Goal: Task Accomplishment & Management: Use online tool/utility

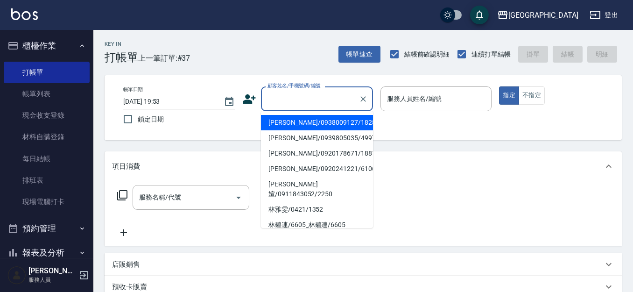
click at [317, 104] on input "顧客姓名/手機號碼/編號" at bounding box center [310, 99] width 90 height 16
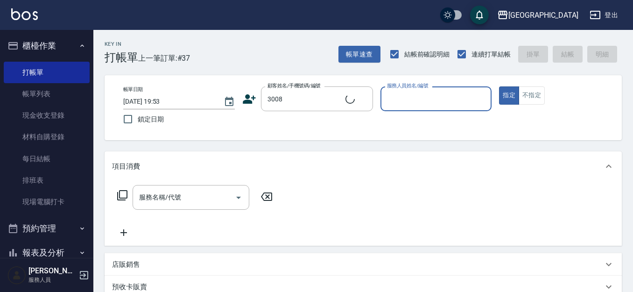
type input "[PERSON_NAME]/0918705976/3008"
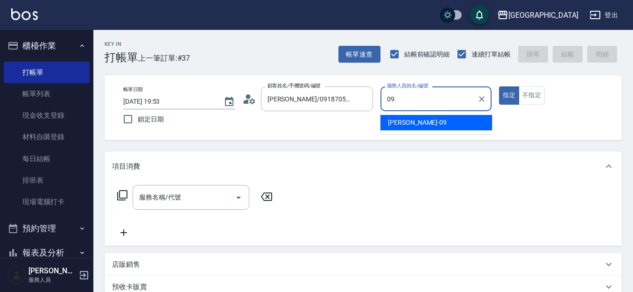
type input "[PERSON_NAME]-09"
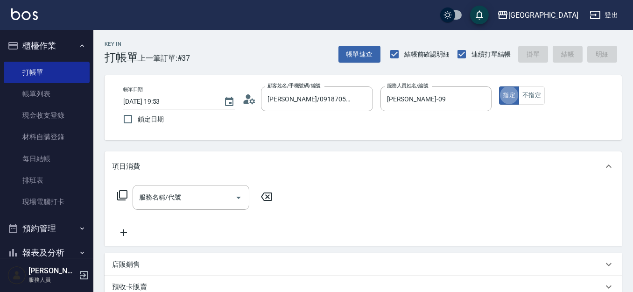
type button "true"
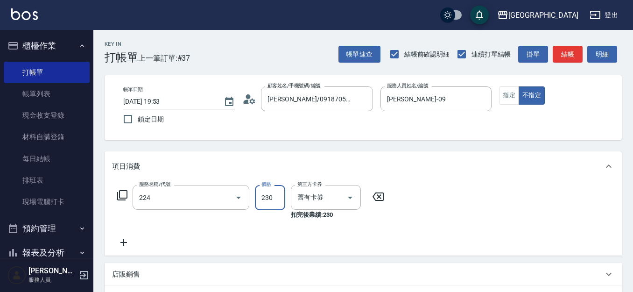
type input "洗髮(卡)230(224)"
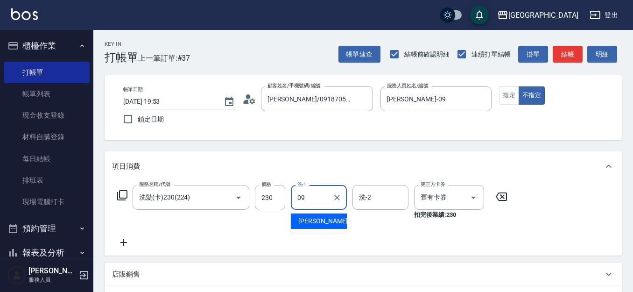
type input "[PERSON_NAME]-09"
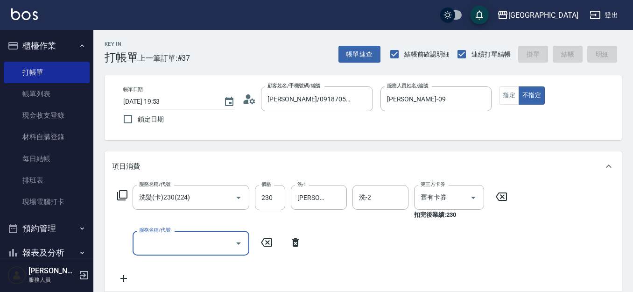
type input "[DATE] 20:30"
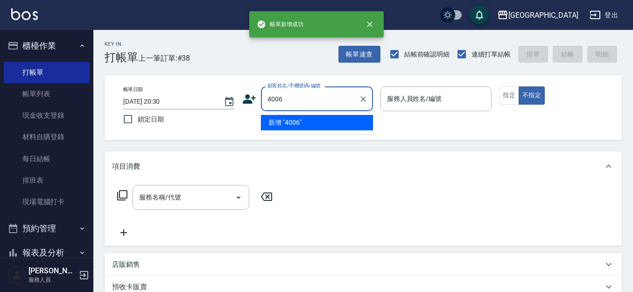
type input "4006"
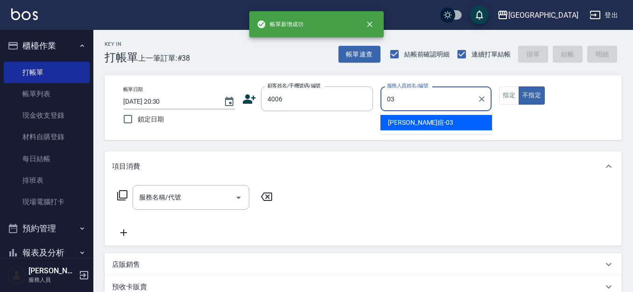
type input "[PERSON_NAME]媗-03"
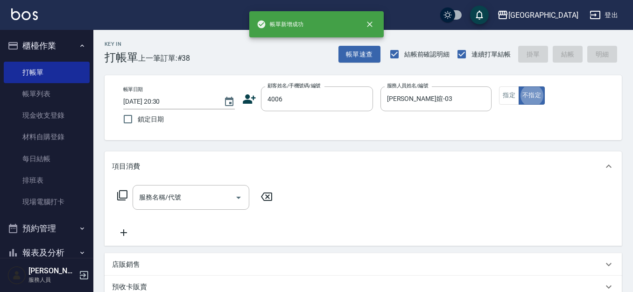
type button "false"
type input "[PERSON_NAME]/0987883504/4006"
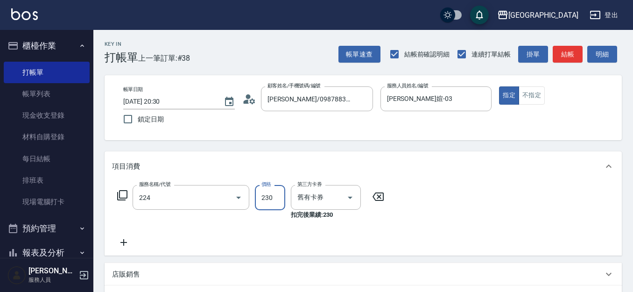
type input "洗髮(卡)230(224)"
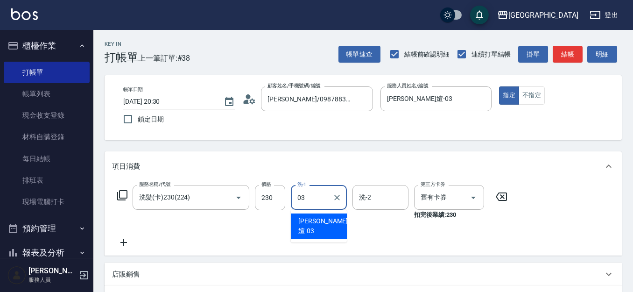
type input "[PERSON_NAME]媗-03"
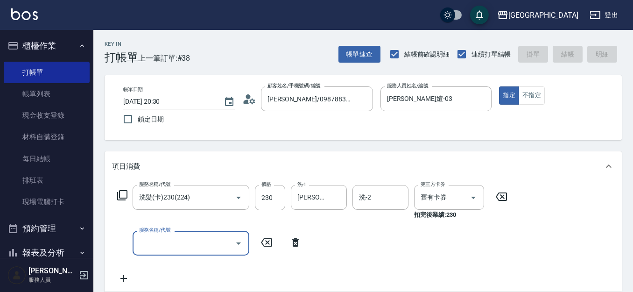
type input "[DATE] 20:31"
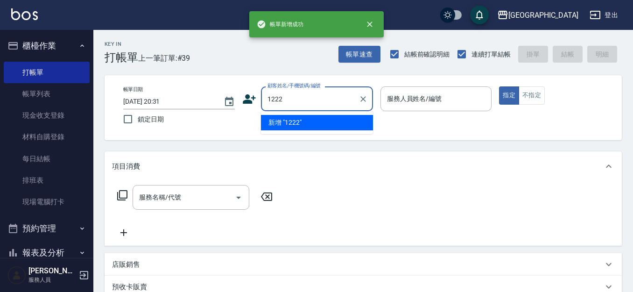
type input "1222"
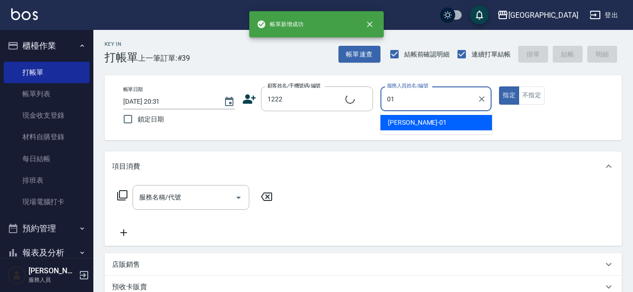
type input "01"
type input "[PERSON_NAME]/1222_[PERSON_NAME]/1222"
type input "[PERSON_NAME]-01"
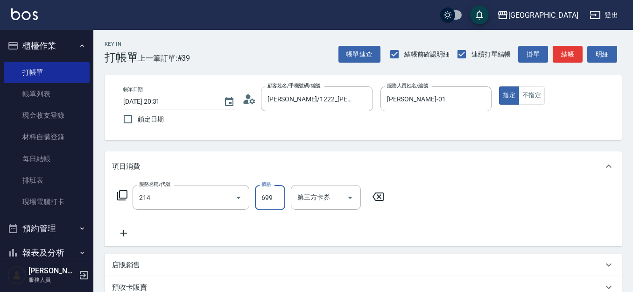
type input "滾珠洗髪699(214)"
type input "700"
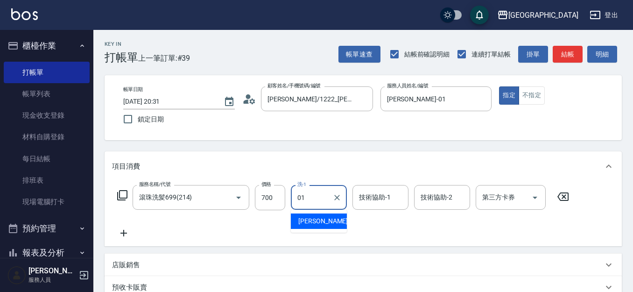
type input "[PERSON_NAME]-01"
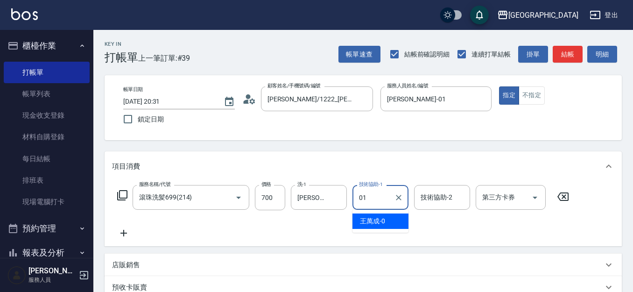
type input "[PERSON_NAME]-01"
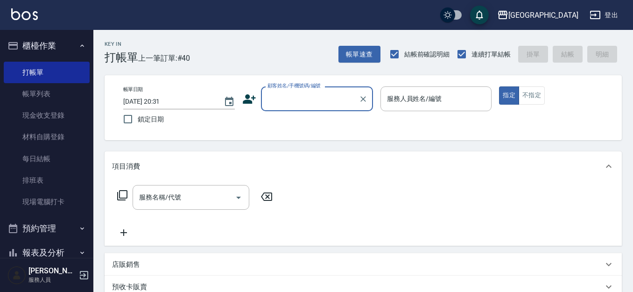
click at [42, 46] on button "櫃檯作業" at bounding box center [47, 46] width 86 height 24
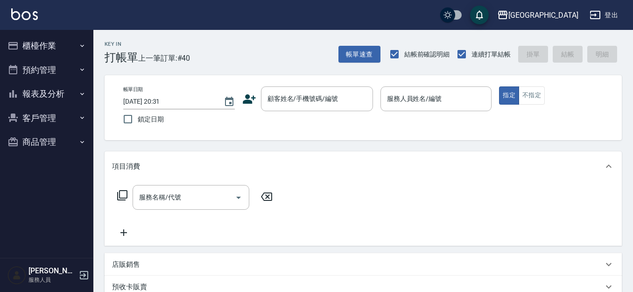
click at [53, 95] on button "報表及分析" at bounding box center [47, 94] width 86 height 24
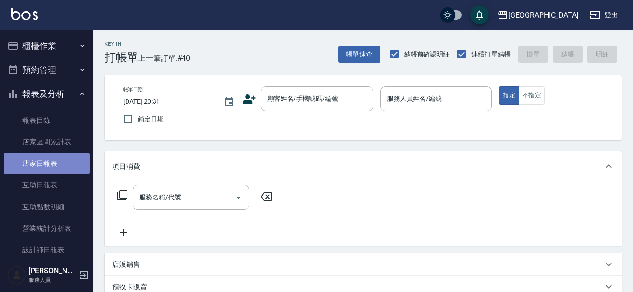
click at [61, 160] on link "店家日報表" at bounding box center [47, 163] width 86 height 21
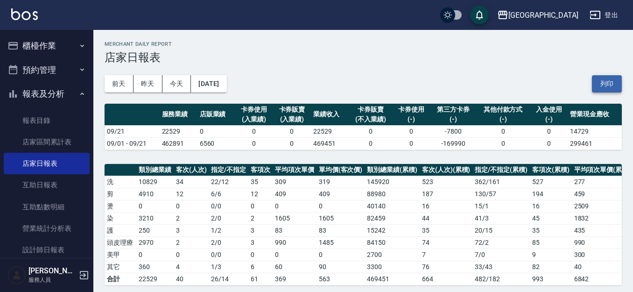
click at [608, 85] on button "列印" at bounding box center [607, 83] width 30 height 17
click at [47, 93] on button "報表及分析" at bounding box center [47, 94] width 86 height 24
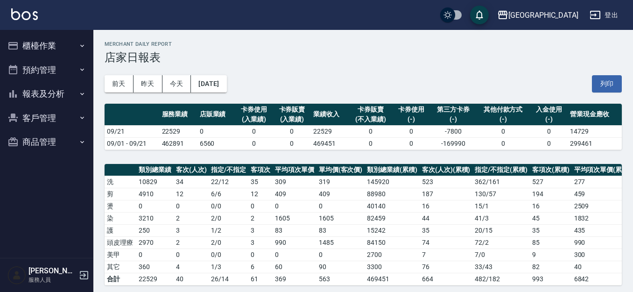
click at [45, 95] on button "報表及分析" at bounding box center [47, 94] width 86 height 24
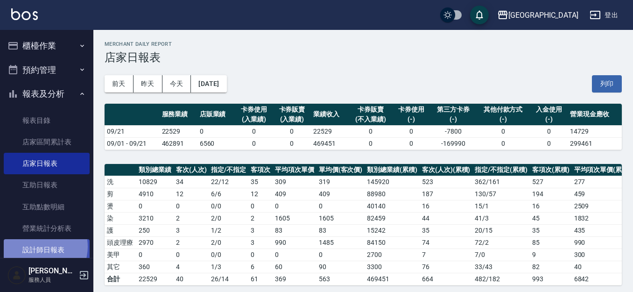
click at [40, 246] on link "設計師日報表" at bounding box center [47, 249] width 86 height 21
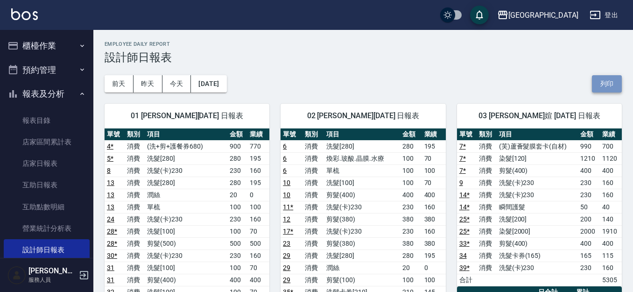
click at [611, 82] on button "列印" at bounding box center [607, 83] width 30 height 17
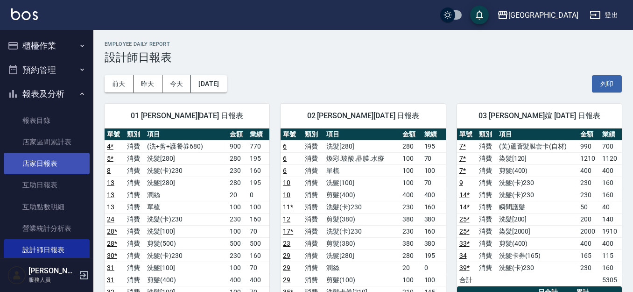
drag, startPoint x: 54, startPoint y: 183, endPoint x: 72, endPoint y: 174, distance: 20.0
click at [54, 183] on link "互助日報表" at bounding box center [47, 184] width 86 height 21
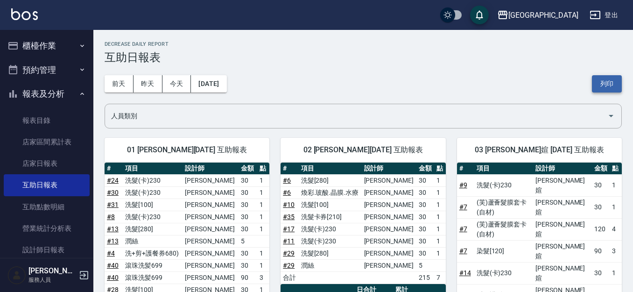
click at [618, 87] on button "列印" at bounding box center [607, 83] width 30 height 17
